Goal: Task Accomplishment & Management: Manage account settings

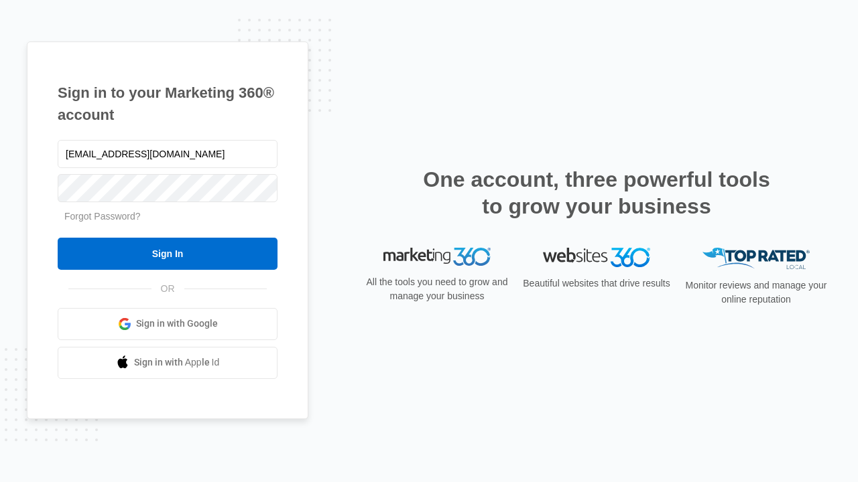
type input "dankie614@gmail.com"
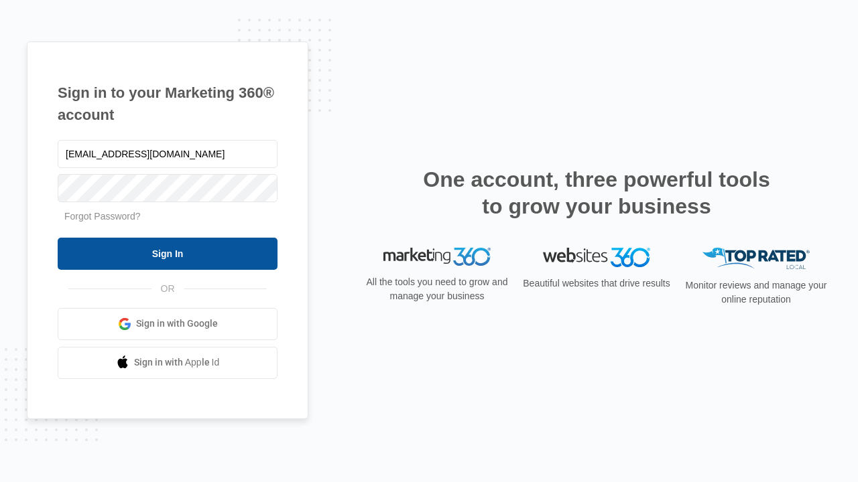
click at [167, 253] on input "Sign In" at bounding box center [168, 254] width 220 height 32
